Goal: Task Accomplishment & Management: Complete application form

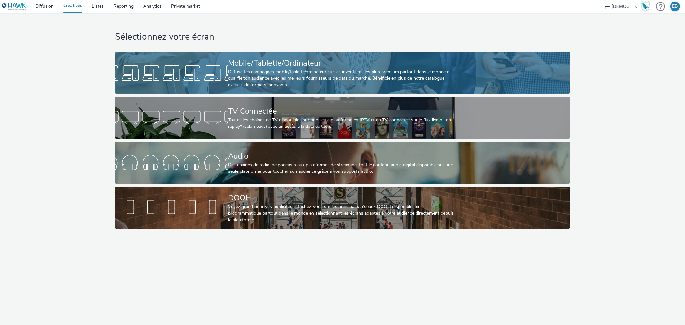
click at [218, 63] on div at bounding box center [171, 73] width 113 height 21
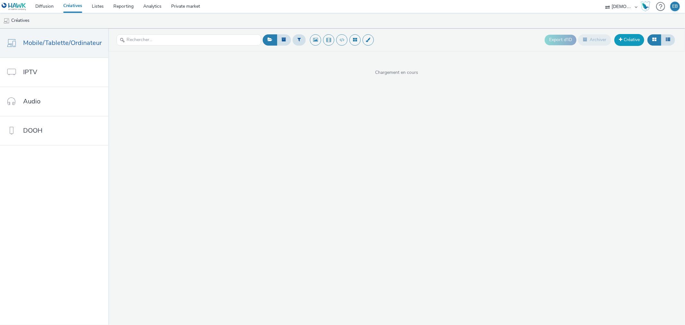
click at [622, 37] on link "Créative" at bounding box center [630, 40] width 30 height 12
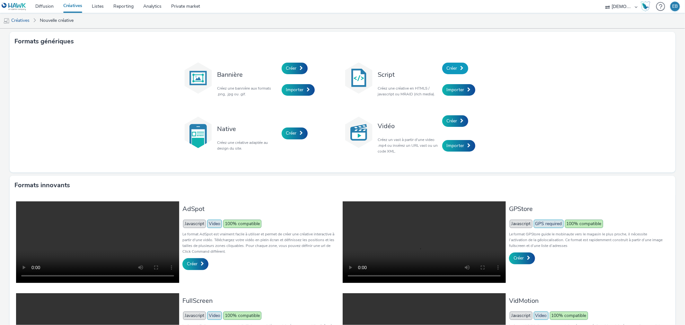
click at [455, 65] on link "Créer" at bounding box center [455, 69] width 26 height 12
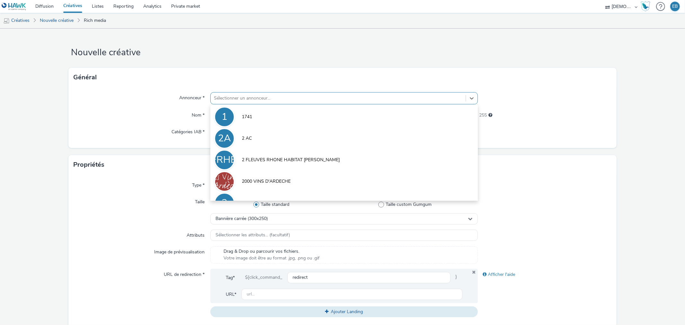
click at [355, 99] on div at bounding box center [338, 98] width 248 height 8
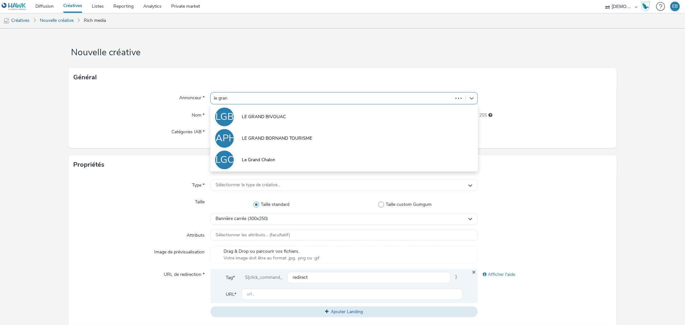
type input "le grand"
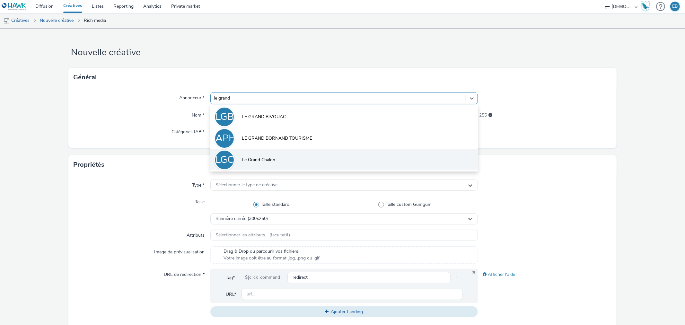
click at [249, 156] on li "LGC Le Grand Chalon" at bounding box center [343, 160] width 267 height 22
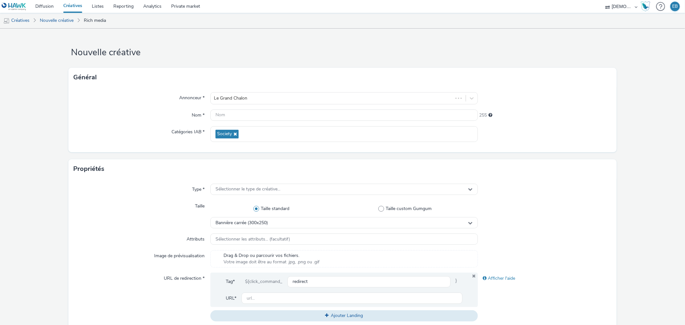
click at [239, 121] on div "Annonceur * Le Grand Chalon Nom * 255 Catégories IAB * Society" at bounding box center [342, 119] width 548 height 65
click at [249, 107] on div "Annonceur * Le Grand Chalon Nom * 255 Catégories IAB * Society" at bounding box center [342, 119] width 548 height 65
click at [244, 118] on input "text" at bounding box center [343, 115] width 267 height 11
type input "320x480_Viva"
click at [256, 189] on span "Sélectionner le type de créative..." at bounding box center [248, 189] width 65 height 5
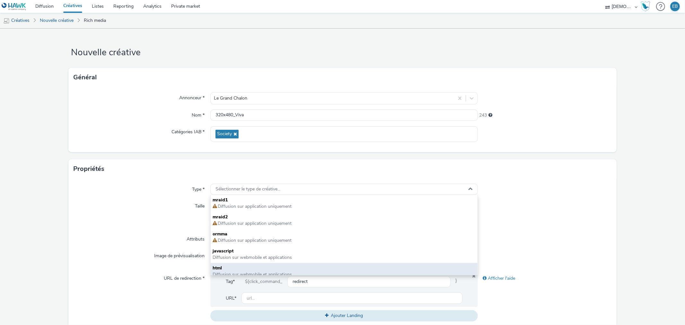
click at [219, 265] on span "html" at bounding box center [344, 268] width 263 height 6
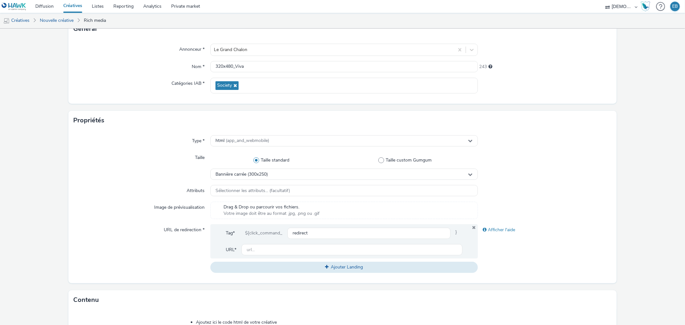
scroll to position [107, 0]
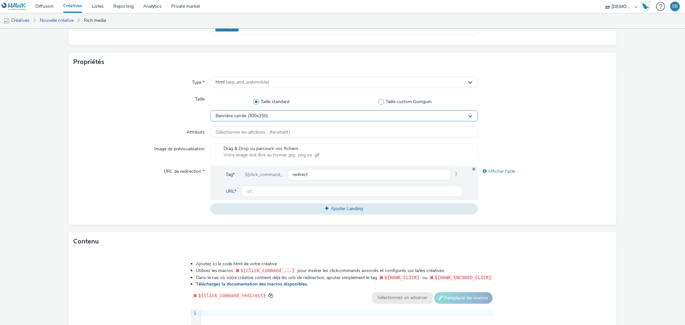
click at [281, 116] on div "Bannière carrée (300x250)" at bounding box center [343, 115] width 267 height 11
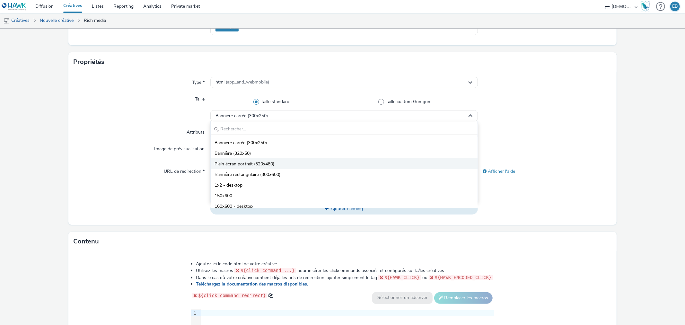
click at [255, 163] on span "Plein écran portrait (320x480)" at bounding box center [245, 164] width 60 height 6
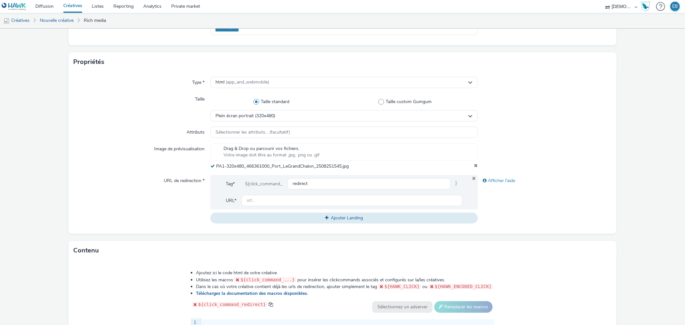
click at [268, 194] on div "Tag* ${click_command_ redirect }" at bounding box center [344, 186] width 236 height 17
paste input "https://www.legrandchalon.fr/evenements/viva-factory-le-programme/?utm_source=L…"
click at [266, 200] on input "text" at bounding box center [352, 200] width 221 height 11
type input "https://www.legrandchalon.fr/evenements/viva-factory-le-programme/?utm_source=L…"
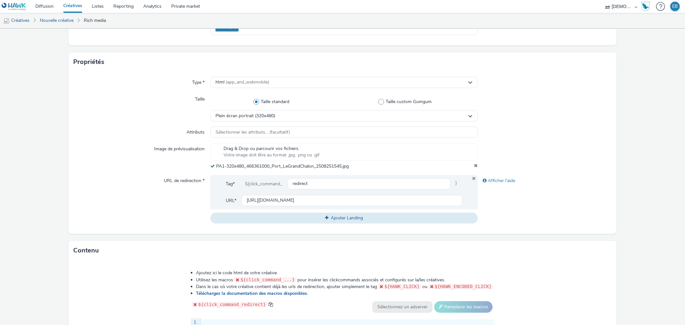
click at [90, 204] on div "URL de redirection *" at bounding box center [142, 199] width 137 height 49
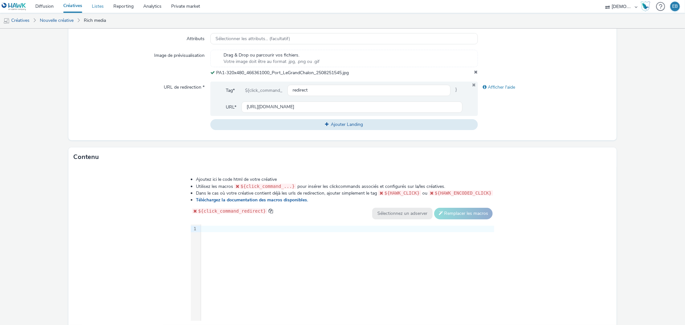
scroll to position [239, 0]
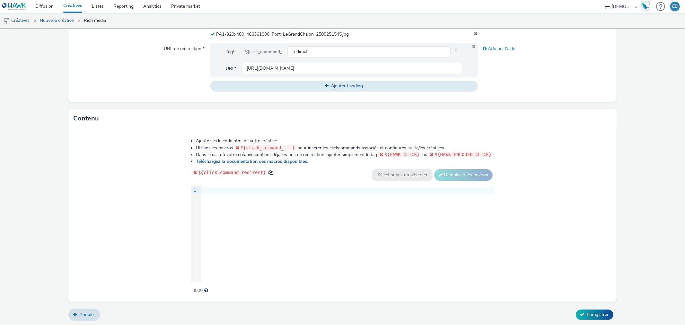
click at [243, 222] on div "9 1 ›" at bounding box center [343, 234] width 304 height 96
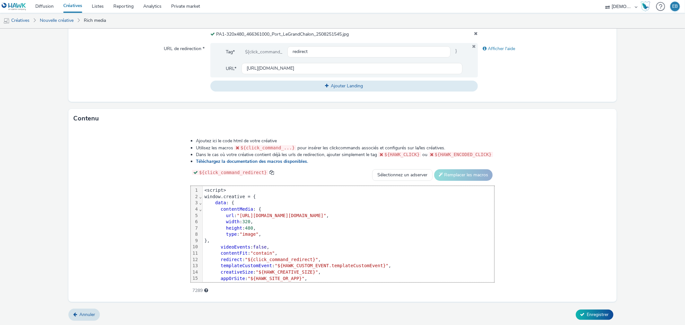
scroll to position [31, 0]
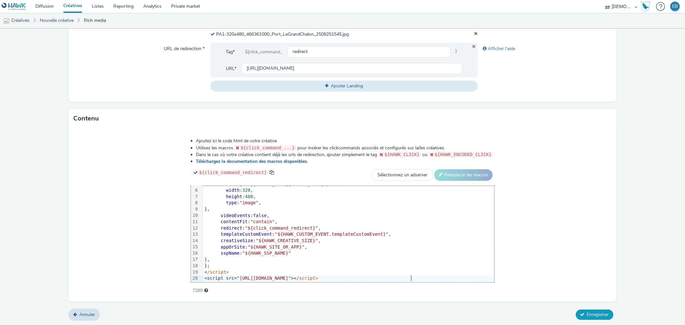
click at [579, 310] on button "Enregistrer" at bounding box center [595, 315] width 38 height 10
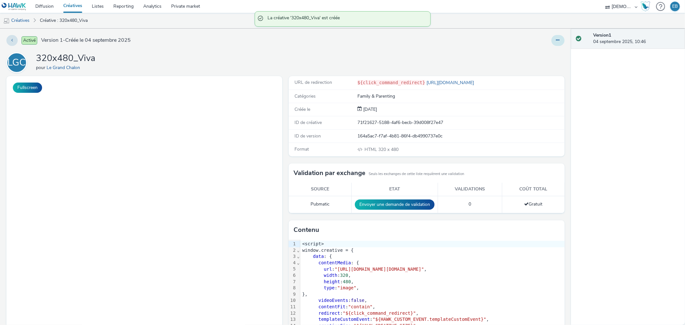
click at [557, 40] on button at bounding box center [558, 40] width 13 height 11
click at [532, 52] on link "Modifier" at bounding box center [541, 53] width 48 height 13
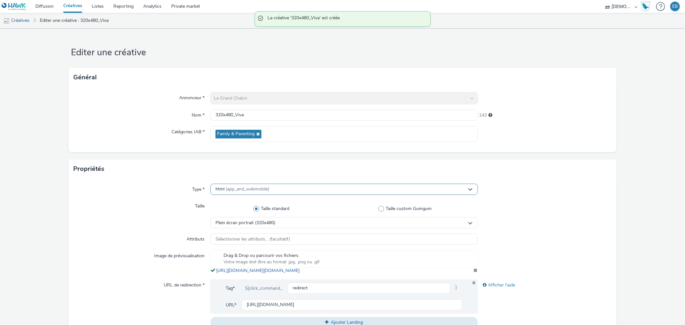
scroll to position [178, 0]
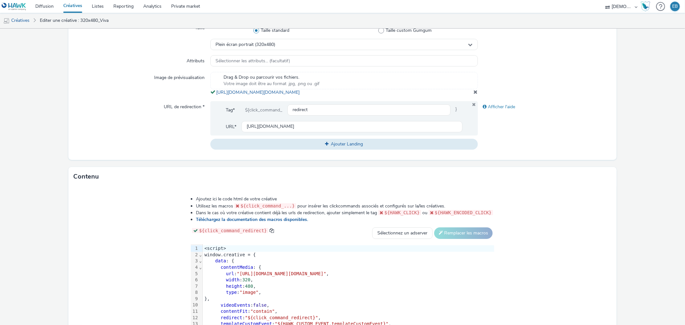
drag, startPoint x: 372, startPoint y: 102, endPoint x: 211, endPoint y: 94, distance: 161.2
click at [211, 94] on div "Drag & Drop ou parcourir vos fichiers. Votre image doit être au format .jpg, .p…" at bounding box center [343, 84] width 267 height 24
copy span "https://tabmo-cdn.s3.eu-west-1.amazonaws.com/hawk.tabmo.io/organizations/38dc92…"
click at [237, 276] on span ""https://tabmo-cdn.s3.eu-west-1.amazonaws.com/hawk.tabmo.io/organizations/38dc9…" at bounding box center [281, 273] width 89 height 5
drag, startPoint x: 163, startPoint y: 278, endPoint x: 553, endPoint y: 282, distance: 390.4
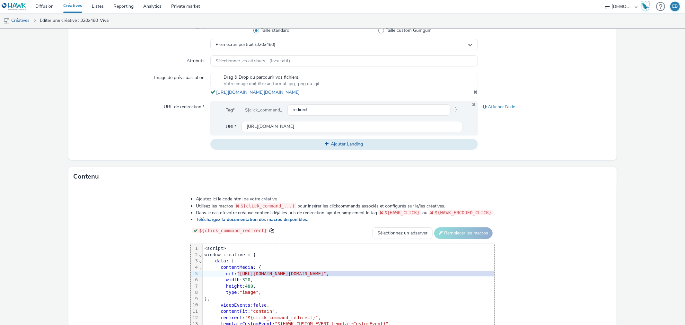
click at [494, 277] on div "url : "https://tabmo-cdn.s3.eu-west-1.amazonaws.com/hawk.tabmo.io/organizations…" at bounding box center [349, 274] width 292 height 6
drag, startPoint x: 556, startPoint y: 278, endPoint x: 163, endPoint y: 281, distance: 393.0
click at [237, 276] on span ""https://tabmo-cdn.s3.eu-west-1.amazonaws.com/hawk.tabmo.io/organizations/38dc9…" at bounding box center [281, 273] width 89 height 5
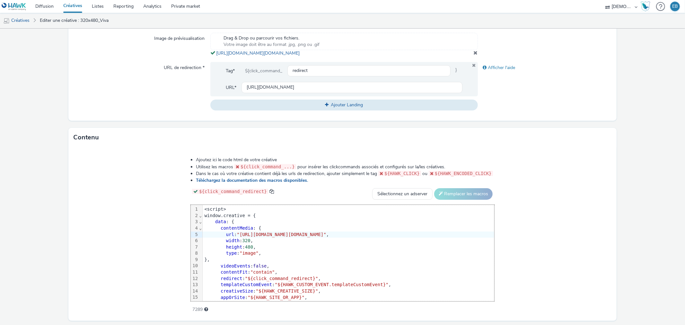
scroll to position [243, 0]
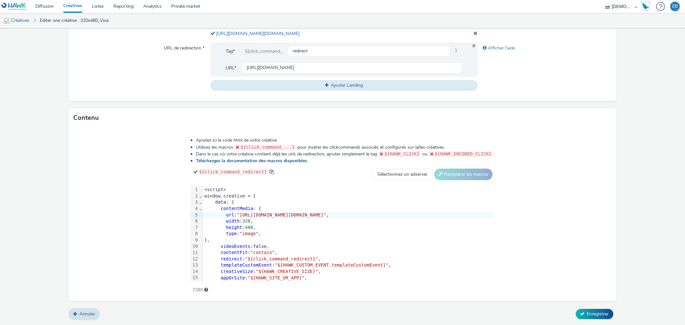
click at [594, 321] on form "Editer une créative Général Annonceur * Le Grand Chalon Nom * 320x480_Viva 243 …" at bounding box center [342, 58] width 685 height 534
click at [599, 309] on div "Annuler Enregistrer" at bounding box center [342, 314] width 548 height 12
click at [596, 317] on button "Enregistrer" at bounding box center [595, 314] width 38 height 10
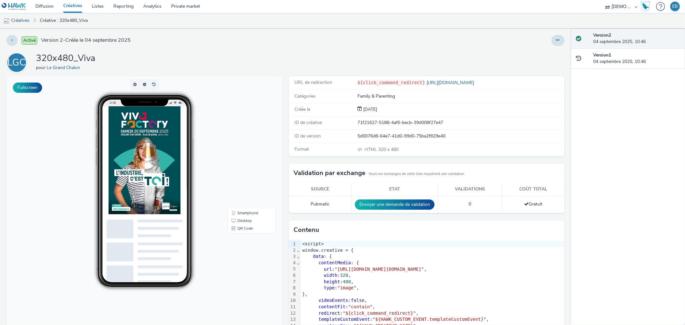
click at [68, 9] on link "Créatives" at bounding box center [72, 6] width 29 height 13
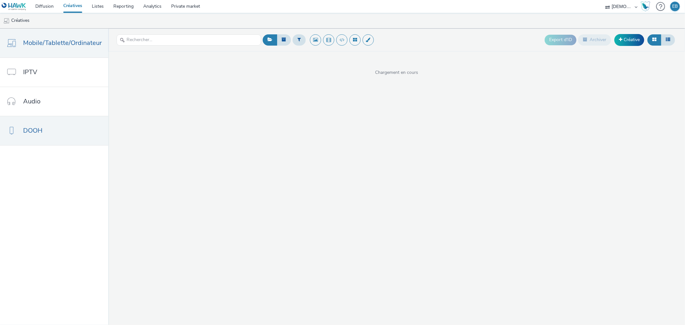
click at [18, 135] on link "DOOH" at bounding box center [54, 130] width 108 height 29
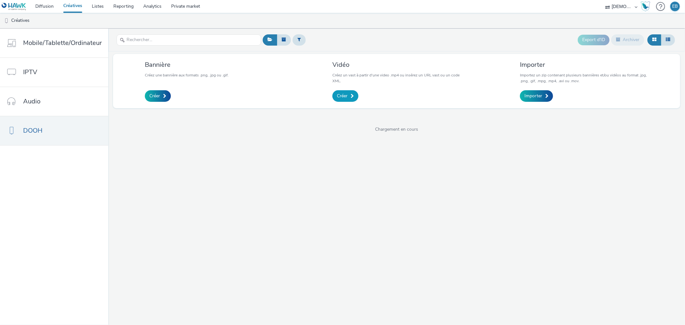
click at [344, 94] on span "Créer" at bounding box center [342, 96] width 11 height 6
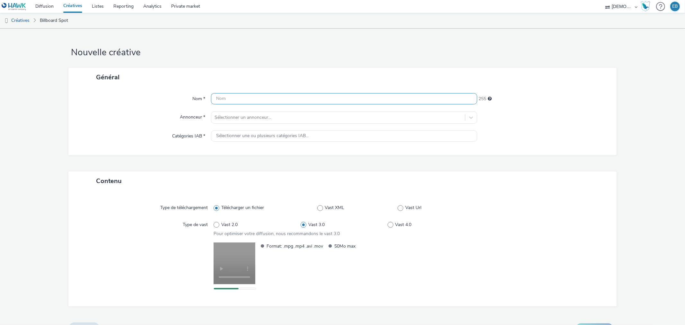
click at [242, 102] on input "text" at bounding box center [344, 98] width 266 height 11
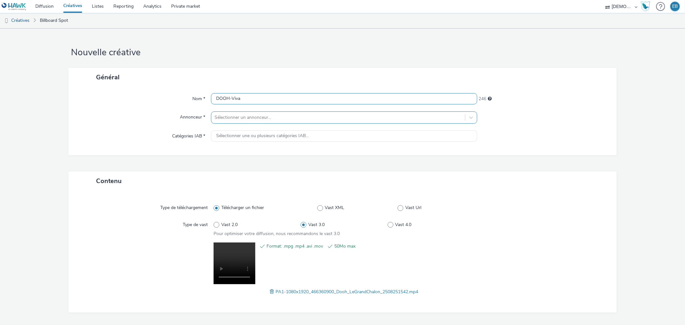
type input "DOOH-Viva"
click at [231, 121] on div "Sélectionner un annonceur..." at bounding box center [337, 117] width 253 height 10
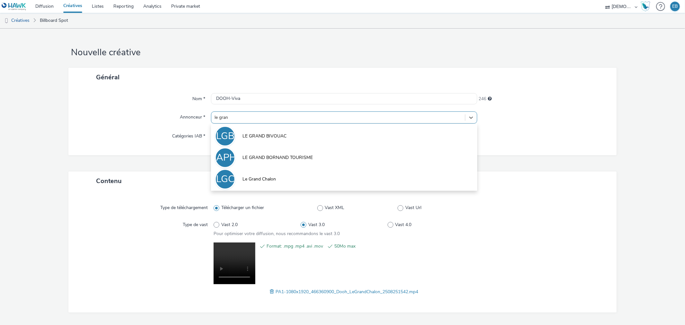
type input "le grand"
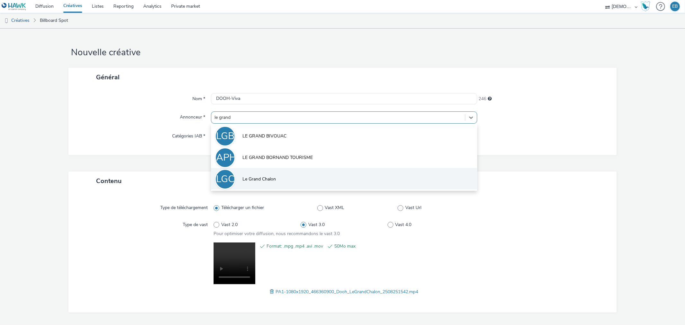
click at [359, 178] on li "LGC Le Grand Chalon" at bounding box center [344, 179] width 266 height 22
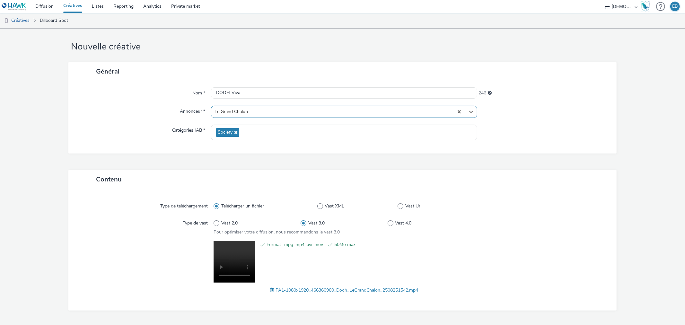
scroll to position [24, 0]
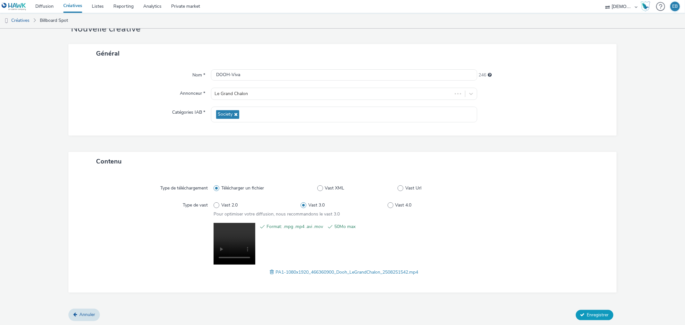
click at [578, 310] on button "Enregistrer" at bounding box center [595, 315] width 38 height 10
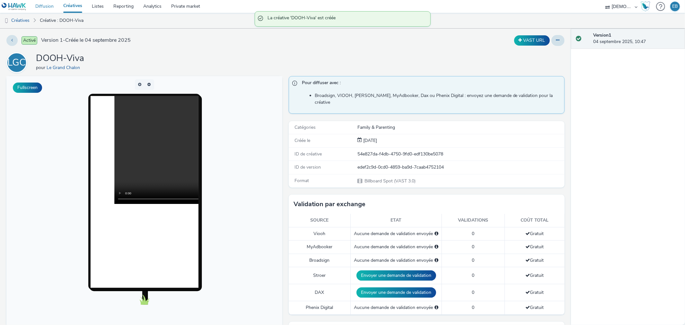
click at [48, 7] on link "Diffusion" at bounding box center [45, 6] width 28 height 13
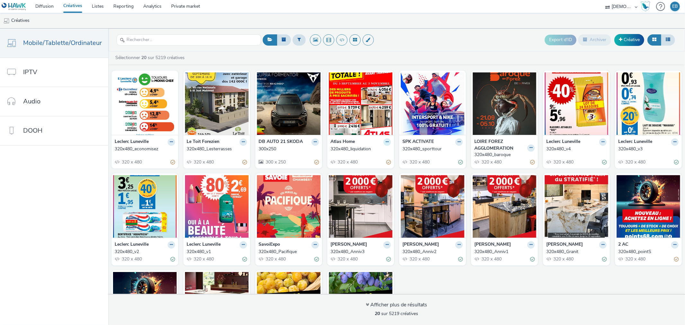
click at [386, 141] on icon at bounding box center [387, 142] width 3 height 4
click at [376, 149] on link "Modifier" at bounding box center [367, 153] width 48 height 13
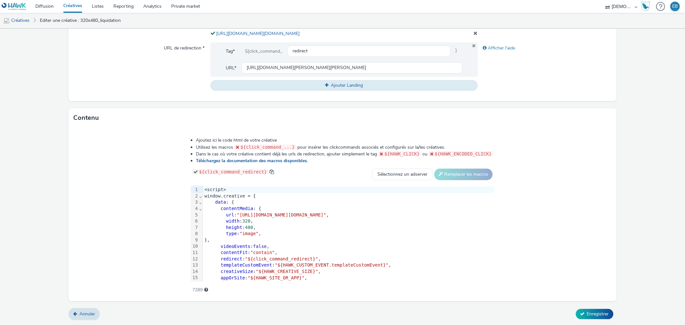
scroll to position [243, 0]
click at [274, 195] on div "window.creative = {" at bounding box center [349, 196] width 292 height 6
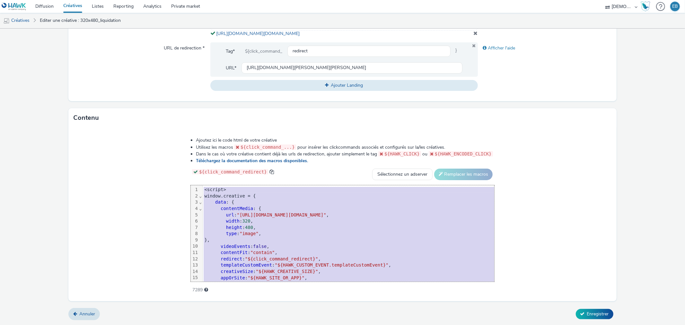
copy div "<script> window.creative = { data : { contentMedia : { url : "https://tabmo-cdn…"
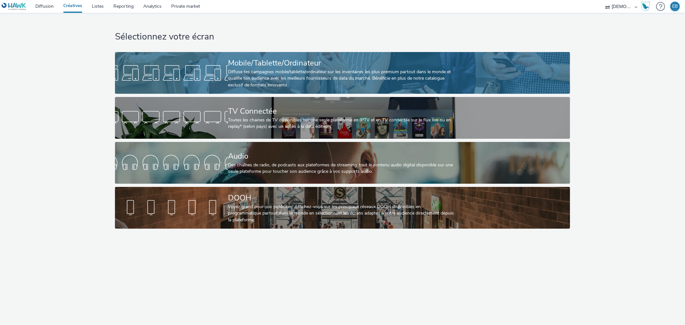
click at [254, 78] on div "Diffuse tes campagnes mobile/tablette/ordinateur sur les inventaires les plus p…" at bounding box center [341, 79] width 227 height 20
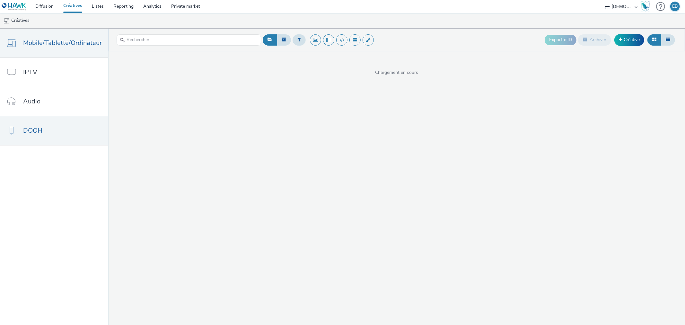
click at [25, 142] on link "DOOH" at bounding box center [54, 130] width 108 height 29
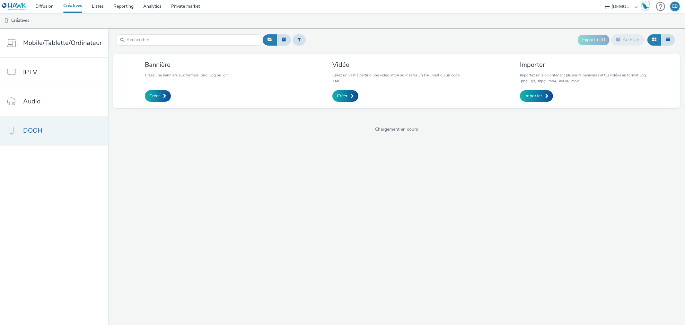
click at [30, 136] on link "DOOH" at bounding box center [54, 130] width 108 height 29
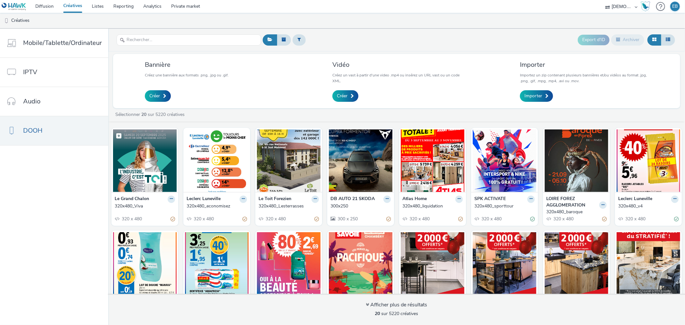
click at [160, 174] on img at bounding box center [145, 160] width 64 height 63
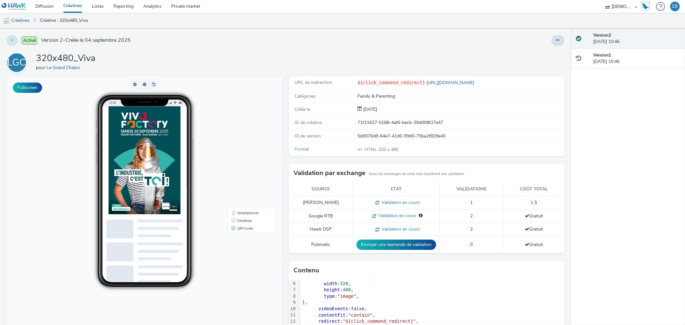
click at [12, 38] on icon at bounding box center [12, 40] width 2 height 4
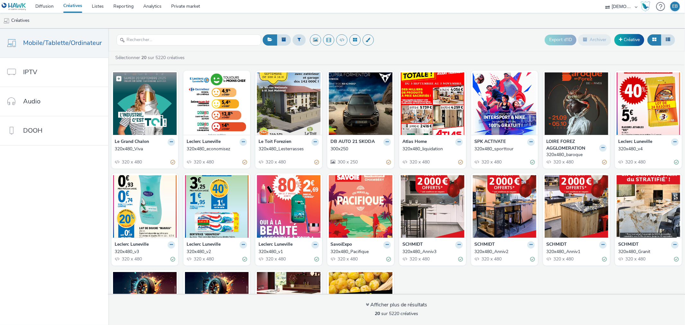
click at [150, 90] on figure at bounding box center [145, 103] width 64 height 63
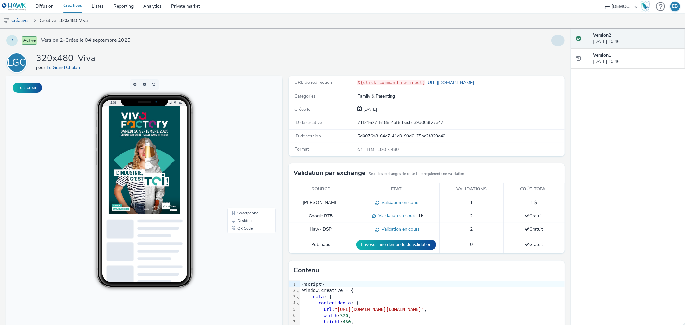
click at [11, 44] on button at bounding box center [11, 40] width 11 height 11
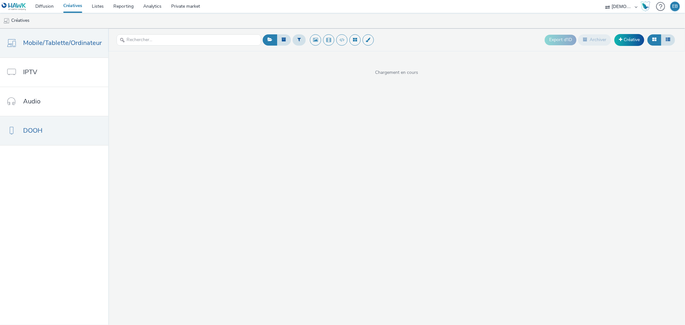
click at [55, 145] on link "DOOH" at bounding box center [54, 130] width 108 height 29
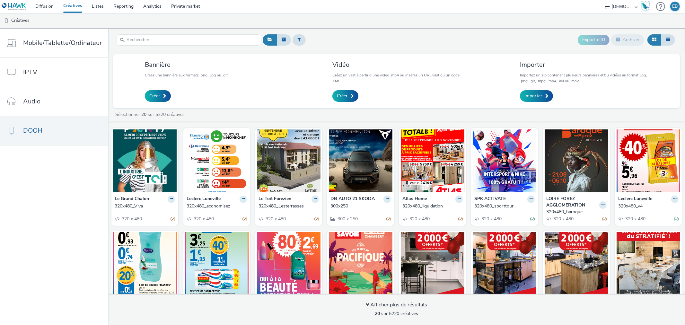
click at [145, 203] on div "320x480_Viva" at bounding box center [144, 206] width 58 height 6
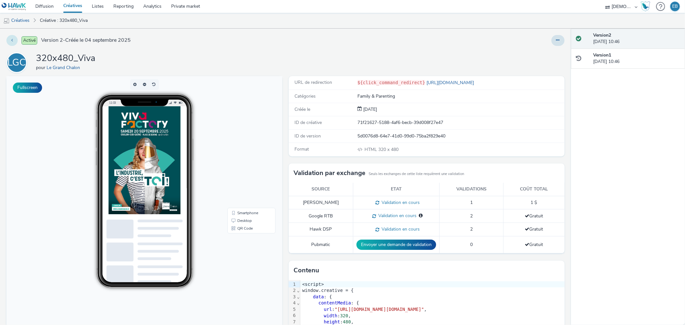
click at [14, 36] on button at bounding box center [11, 40] width 11 height 11
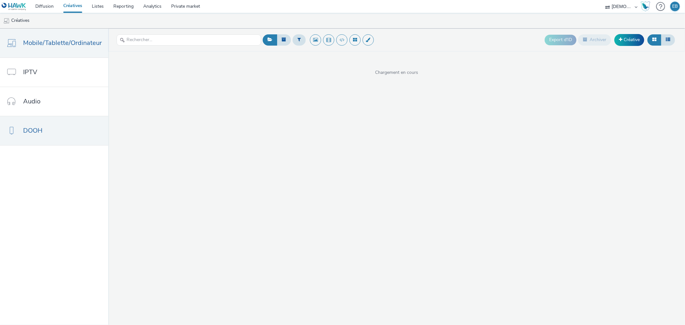
click at [36, 123] on link "DOOH" at bounding box center [54, 130] width 108 height 29
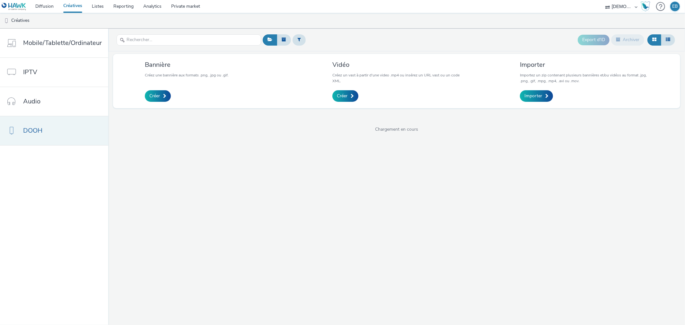
click at [36, 123] on link "DOOH" at bounding box center [54, 130] width 108 height 29
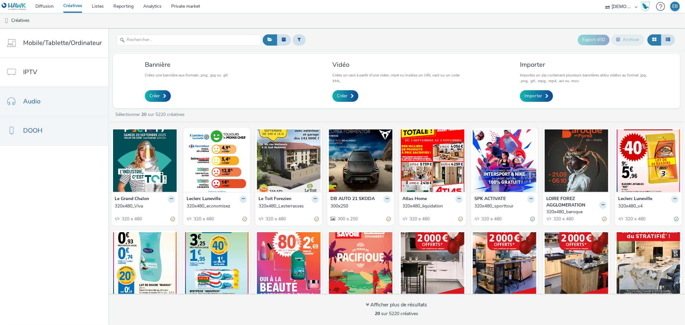
click at [64, 96] on link "Audio" at bounding box center [54, 101] width 108 height 29
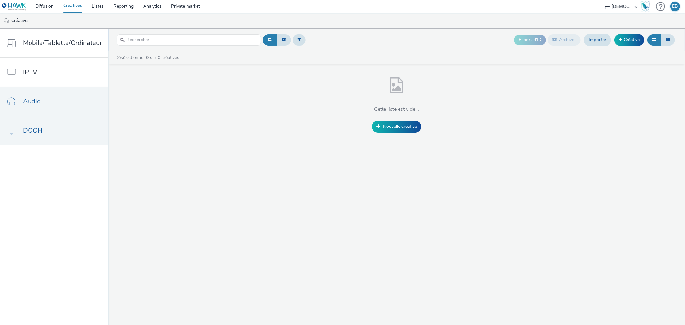
click at [68, 136] on link "DOOH" at bounding box center [54, 130] width 108 height 29
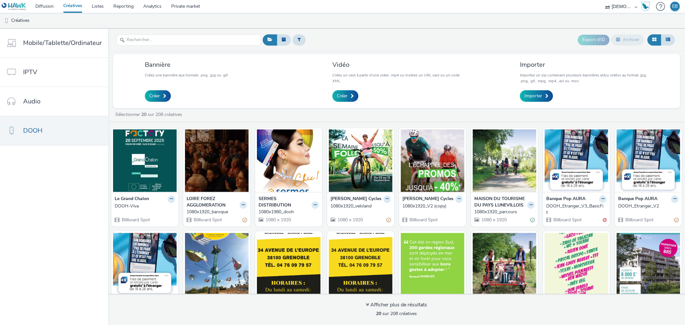
click at [140, 194] on div "Le Grand Chalon DOOH-Viva Billboard Spot" at bounding box center [144, 209] width 67 height 34
click at [148, 182] on img at bounding box center [145, 160] width 64 height 63
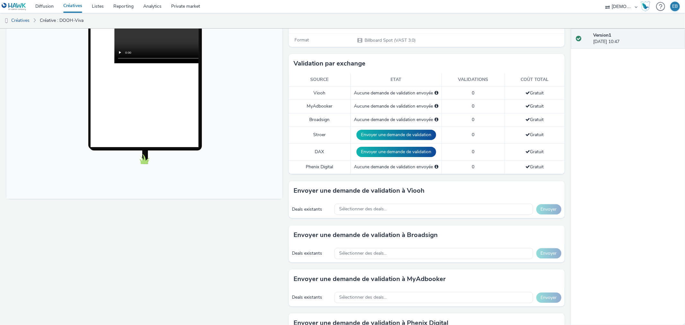
scroll to position [214, 0]
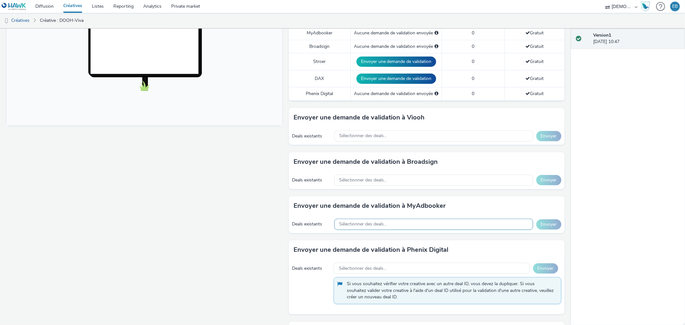
click at [390, 219] on div "Sélectionner des deals..." at bounding box center [433, 224] width 199 height 11
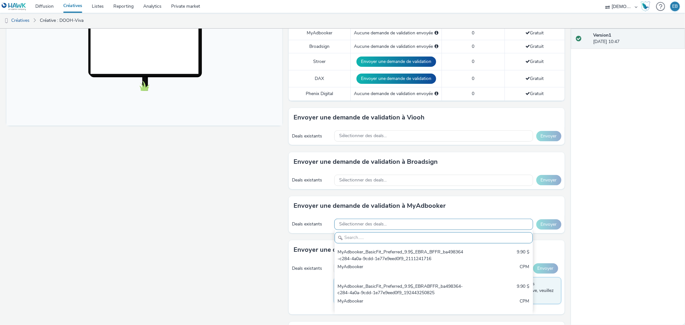
scroll to position [0, 0]
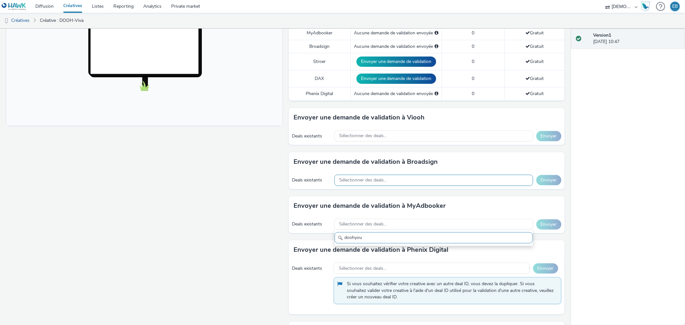
type input "doohyou"
click at [405, 175] on div "Sélectionner des deals..." at bounding box center [433, 180] width 199 height 11
paste input "doohyou"
type input "doohyou"
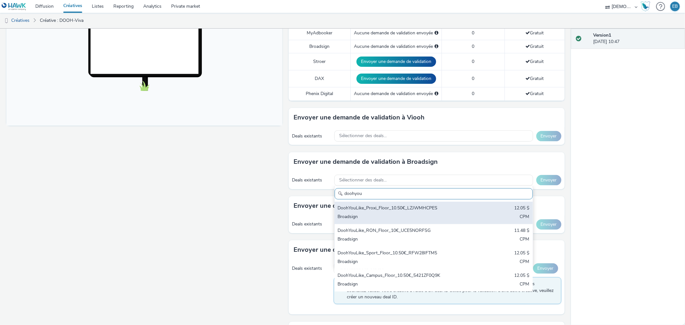
click at [400, 214] on div "Broadsign" at bounding box center [401, 217] width 127 height 7
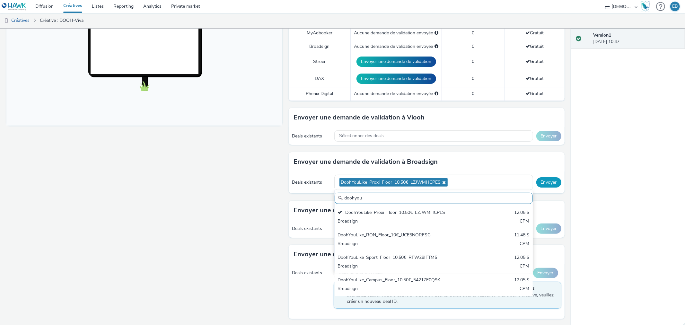
click at [550, 177] on button "Envoyer" at bounding box center [549, 182] width 25 height 10
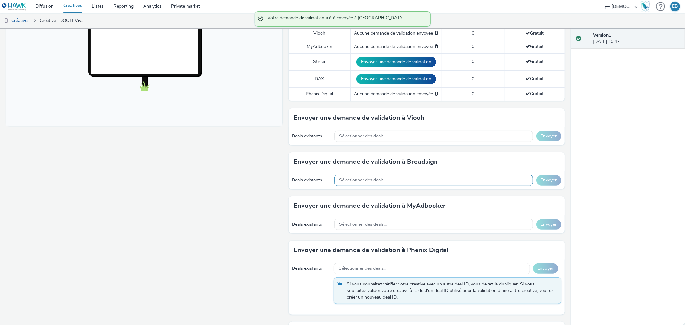
click at [459, 178] on div "Sélectionner des deals..." at bounding box center [433, 180] width 199 height 11
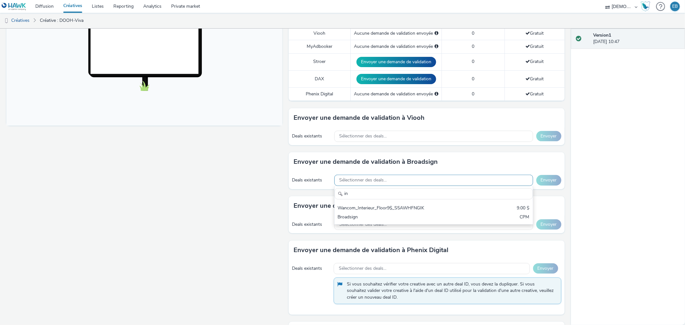
type input "i"
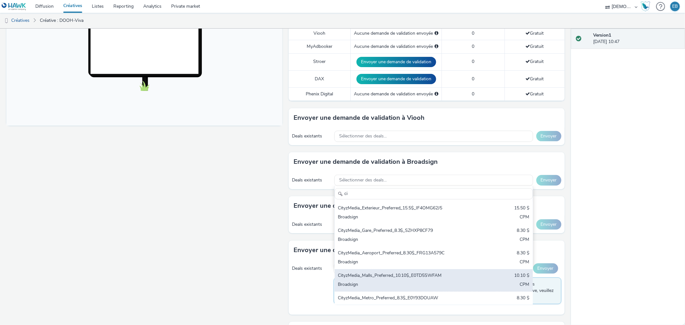
type input "ci"
click at [398, 272] on div "CityzMedia_Malls_Preferred_10.10$_E0TD5SWFAM" at bounding box center [401, 275] width 127 height 7
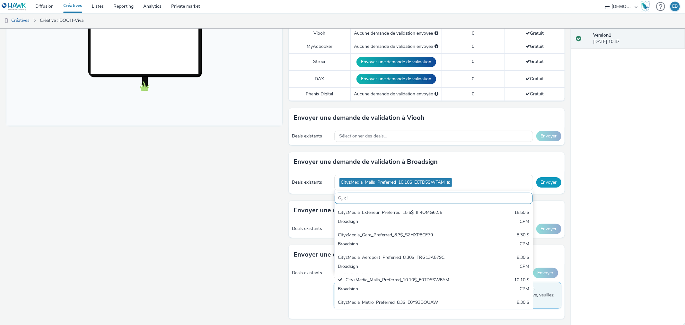
click at [547, 177] on button "Envoyer" at bounding box center [549, 182] width 25 height 10
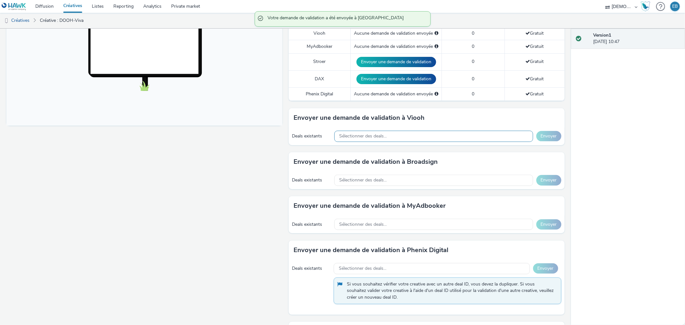
click at [419, 131] on div "Sélectionner des deals..." at bounding box center [433, 136] width 199 height 11
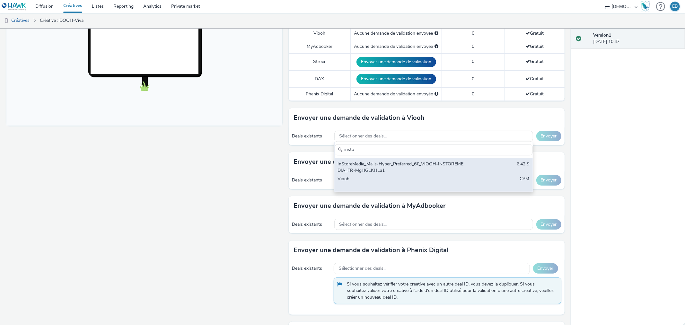
type input "insto"
click at [436, 168] on div "InStoreMedia_Malls-Hyper_Preferred_6€_VIOOH-INSTOREMEDIA_FR-MgHGLKHLa1 6.42 $ V…" at bounding box center [434, 175] width 198 height 34
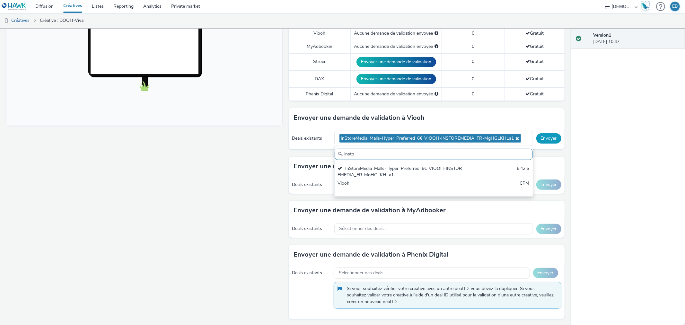
click at [544, 133] on button "Envoyer" at bounding box center [549, 138] width 25 height 10
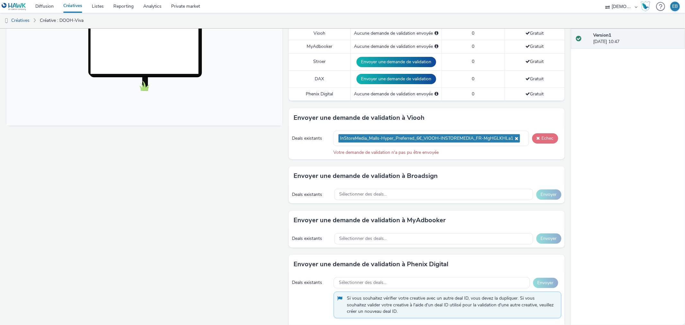
click at [535, 133] on button "Echec" at bounding box center [545, 138] width 26 height 10
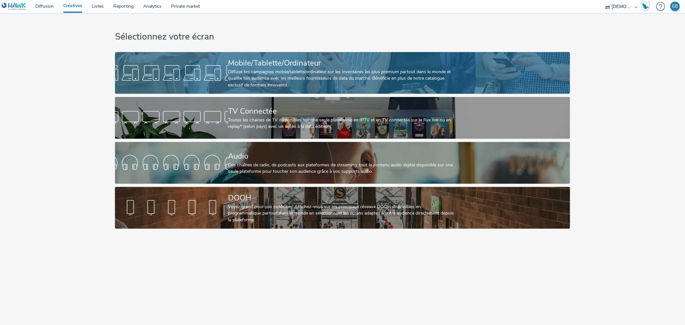
click at [276, 83] on div "Diffuse tes campagnes mobile/tablette/ordinateur sur les inventaires les plus p…" at bounding box center [341, 79] width 227 height 20
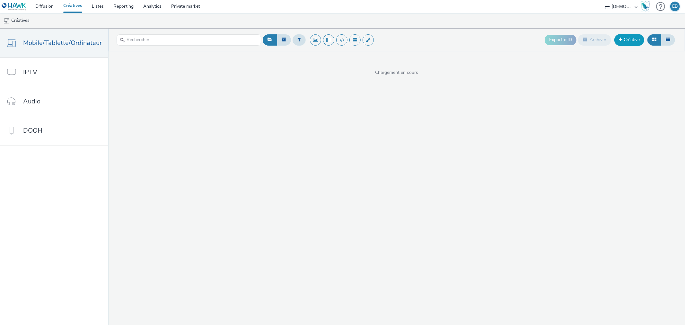
click at [635, 43] on link "Créative" at bounding box center [630, 40] width 30 height 12
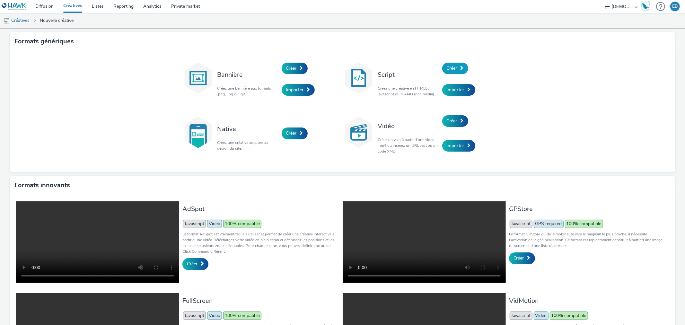
click at [455, 70] on link "Créer" at bounding box center [455, 69] width 26 height 12
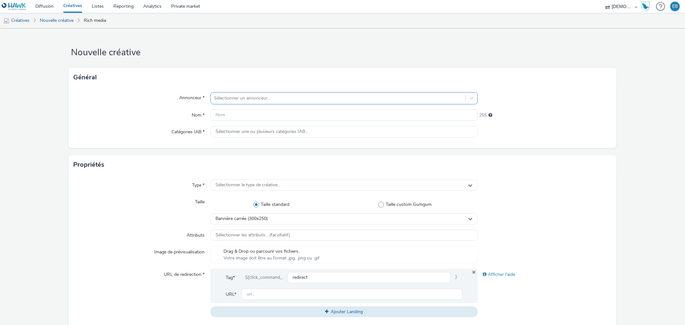
click at [243, 94] on div at bounding box center [338, 98] width 248 height 8
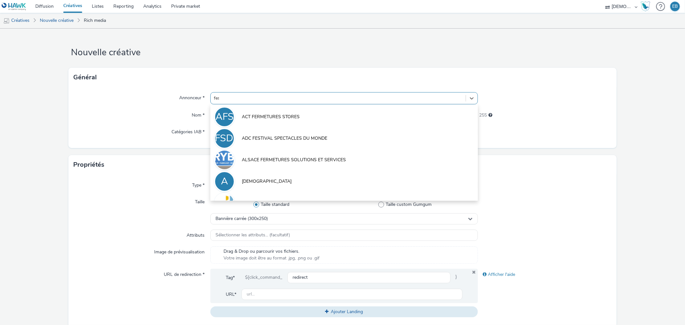
type input "fest"
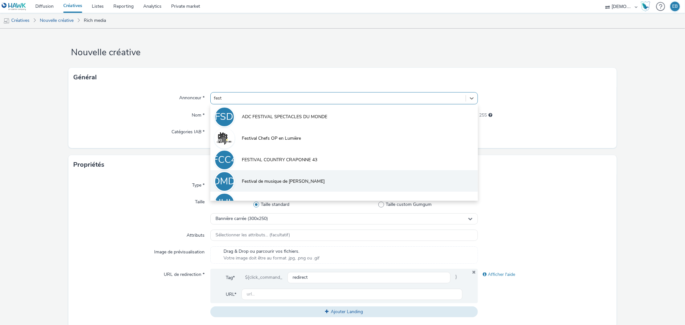
click at [287, 182] on span "Festival de musique de [PERSON_NAME]" at bounding box center [283, 181] width 83 height 6
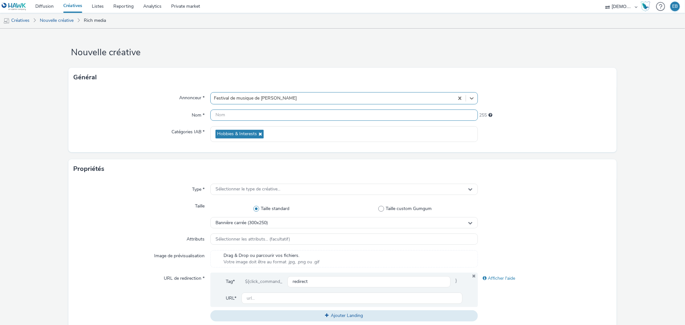
click at [277, 111] on input "text" at bounding box center [343, 115] width 267 height 11
type input "320x480_Festival"
click at [268, 187] on span "Sélectionner le type de créative..." at bounding box center [248, 189] width 65 height 5
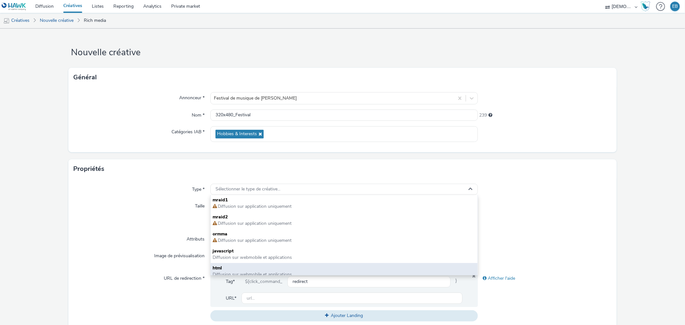
click at [227, 271] on span "html" at bounding box center [344, 268] width 263 height 6
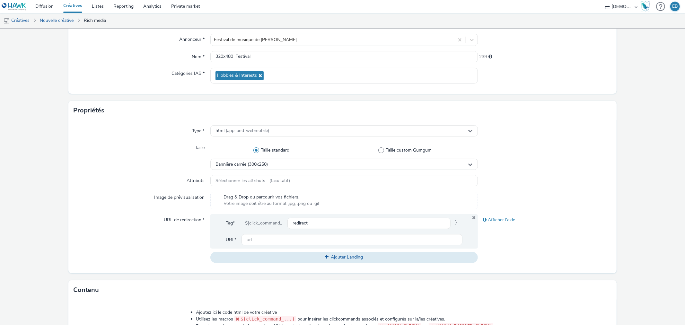
scroll to position [107, 0]
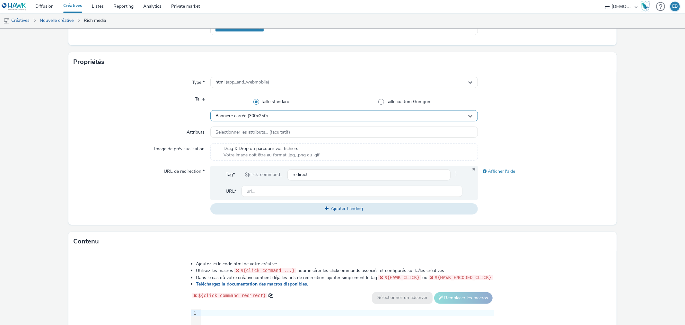
click at [285, 113] on div "Bannière carrée (300x250)" at bounding box center [343, 115] width 267 height 11
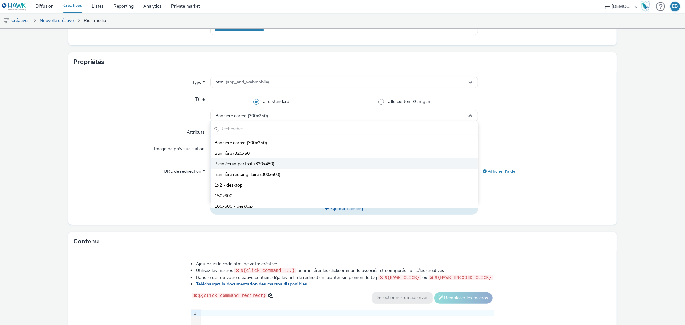
click at [263, 162] on span "Plein écran portrait (320x480)" at bounding box center [245, 164] width 60 height 6
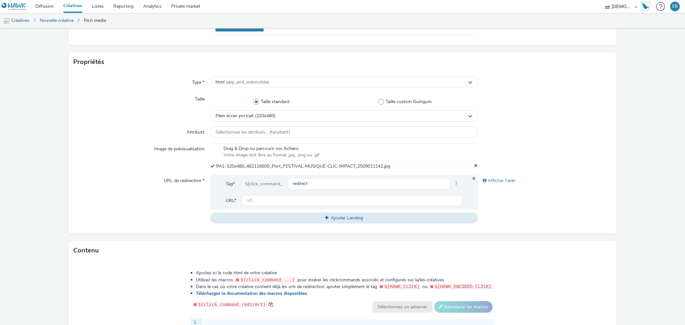
click at [290, 207] on div "Tag* ${click_command_ redirect } URL*" at bounding box center [343, 192] width 267 height 34
click at [293, 204] on input "text" at bounding box center [352, 200] width 221 height 11
paste input "https://festival-besancon.com/?utm_source=ERV&utm_campaign=462116500&utm_medium…"
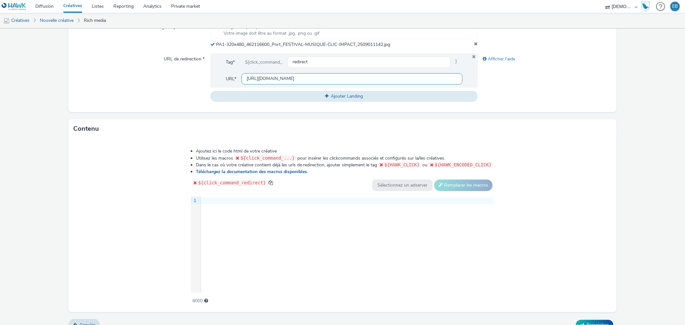
scroll to position [239, 0]
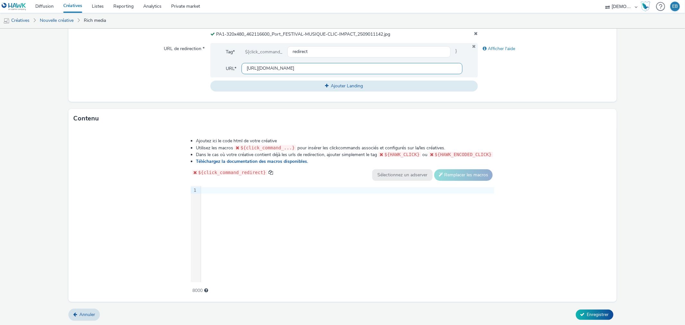
type input "https://festival-besancon.com/?utm_source=ERV&utm_campaign=462116500&utm_medium…"
click at [256, 221] on div "9 1 ›" at bounding box center [343, 234] width 304 height 96
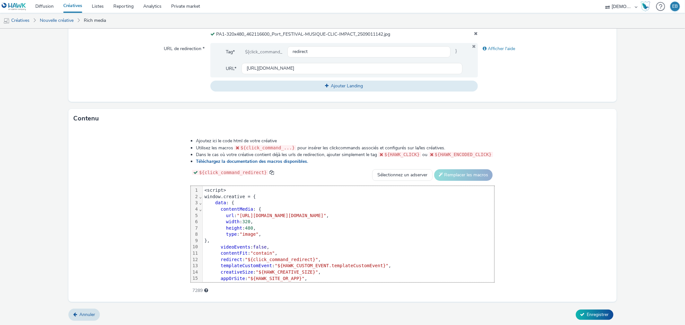
scroll to position [31, 0]
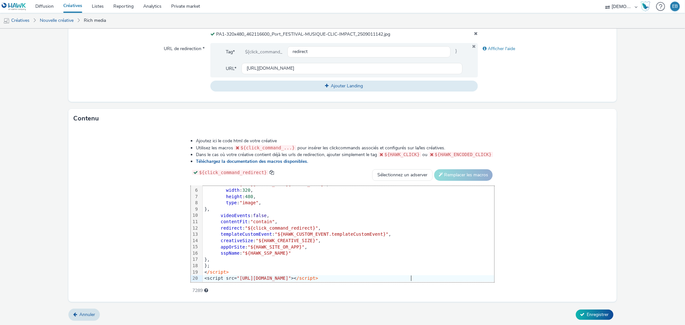
click at [588, 307] on form "Nouvelle créative Général Annonceur * Festival de musique de Besancon Nom * 320…" at bounding box center [342, 58] width 685 height 536
drag, startPoint x: 588, startPoint y: 311, endPoint x: 586, endPoint y: 306, distance: 5.2
click at [588, 312] on span "Enregistrer" at bounding box center [598, 315] width 22 height 6
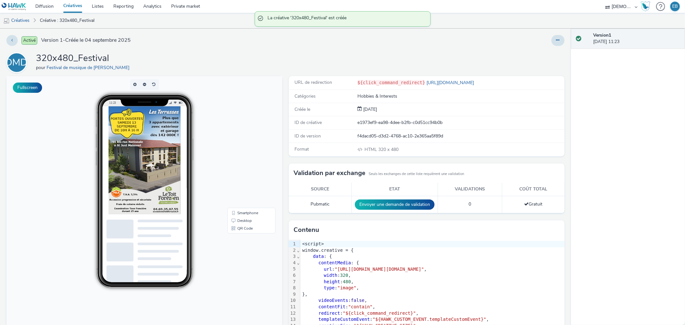
click at [547, 49] on div "Activé Version 1 - Créée le 04 septembre 2025 FDMDB 320x480_Festival pour Festi…" at bounding box center [285, 177] width 571 height 297
click at [547, 47] on div "Activé Version 1 - Créée le 04 septembre 2025 FDMDB 320x480_Festival pour Festi…" at bounding box center [285, 177] width 571 height 297
click at [552, 40] on button at bounding box center [558, 40] width 13 height 11
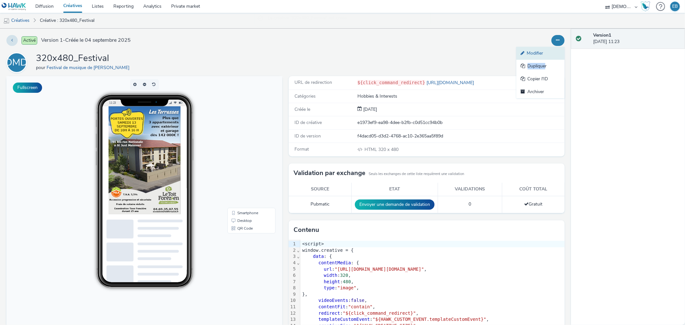
drag, startPoint x: 547, startPoint y: 43, endPoint x: 539, endPoint y: 48, distance: 10.0
click at [539, 48] on ul "Modifier Dupliquer Copier l'ID Archiver" at bounding box center [541, 72] width 48 height 51
click at [539, 48] on link "Modifier" at bounding box center [541, 53] width 48 height 13
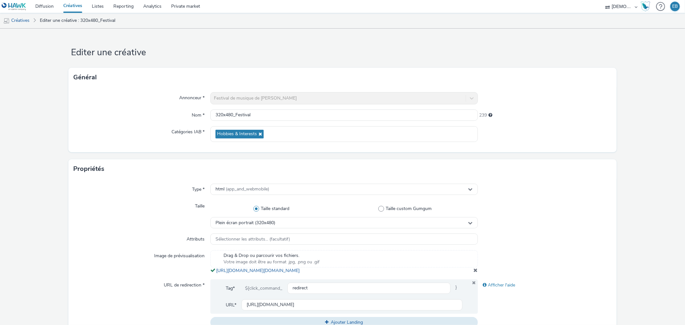
drag, startPoint x: 366, startPoint y: 281, endPoint x: 214, endPoint y: 269, distance: 152.5
click at [214, 269] on div "Type * html (app_and_webmobile) Taille Taille standard Taille custom Gumgum Ple…" at bounding box center [342, 259] width 548 height 160
copy span "https://tabmo-cdn.s3.eu-west-1.amazonaws.com/hawk.tabmo.io/organizations/38dc92…"
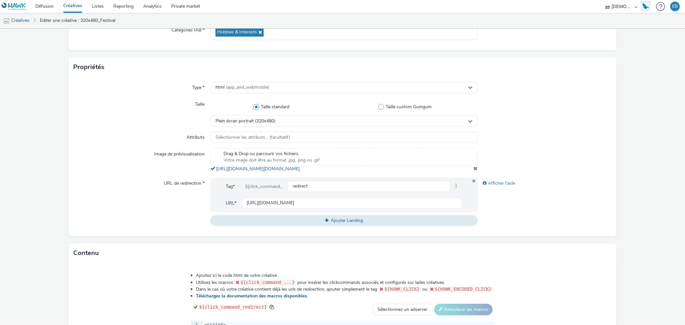
scroll to position [214, 0]
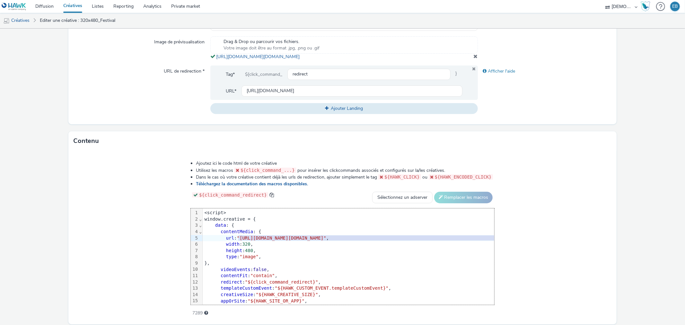
drag, startPoint x: 162, startPoint y: 245, endPoint x: 556, endPoint y: 243, distance: 393.6
click at [326, 241] on span ""[URL][DOMAIN_NAME][DOMAIN_NAME]"" at bounding box center [281, 238] width 89 height 5
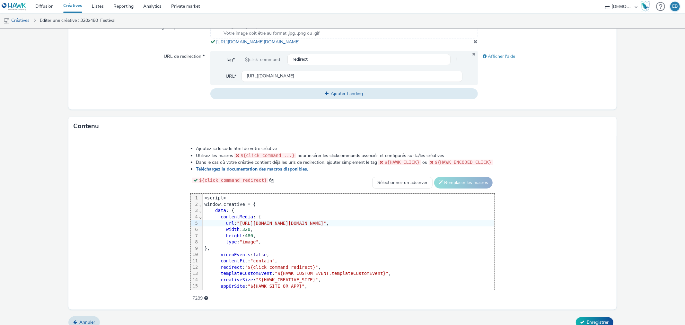
scroll to position [243, 0]
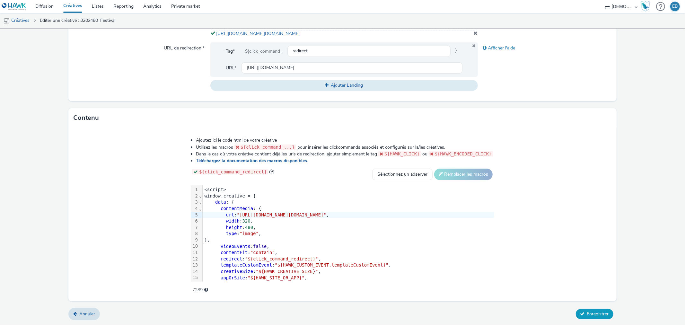
click at [583, 310] on button "Enregistrer" at bounding box center [595, 314] width 38 height 10
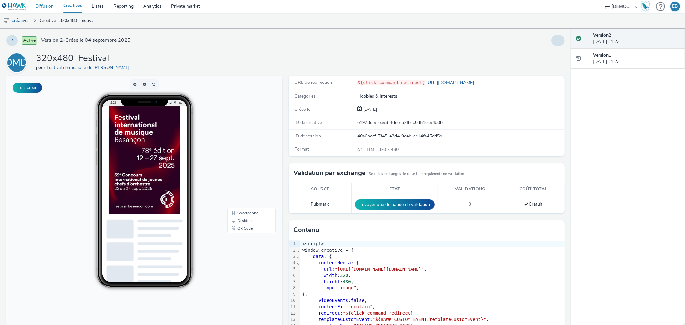
click at [45, 4] on link "Diffusion" at bounding box center [45, 6] width 28 height 13
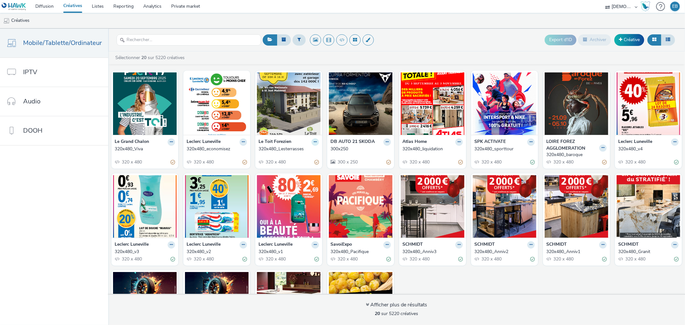
click at [314, 144] on icon at bounding box center [315, 142] width 3 height 4
click at [298, 149] on link "Modifier" at bounding box center [295, 153] width 48 height 13
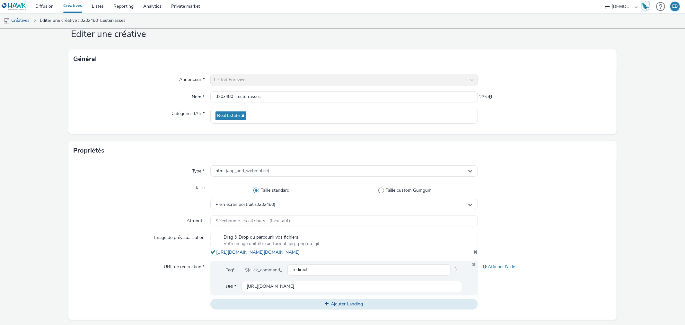
scroll to position [230, 0]
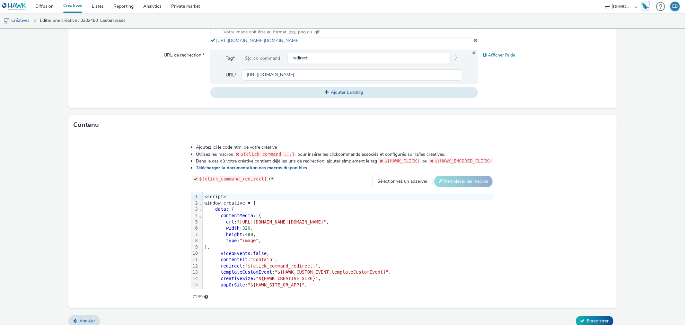
click at [256, 213] on div "data : {" at bounding box center [349, 209] width 292 height 6
